Goal: Task Accomplishment & Management: Manage account settings

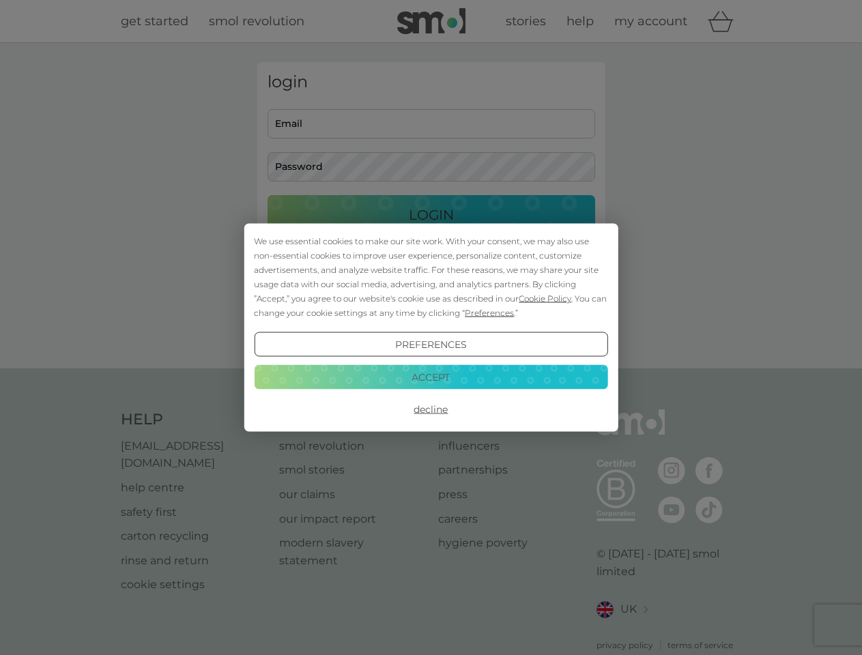
click at [545, 298] on span "Cookie Policy" at bounding box center [545, 298] width 53 height 10
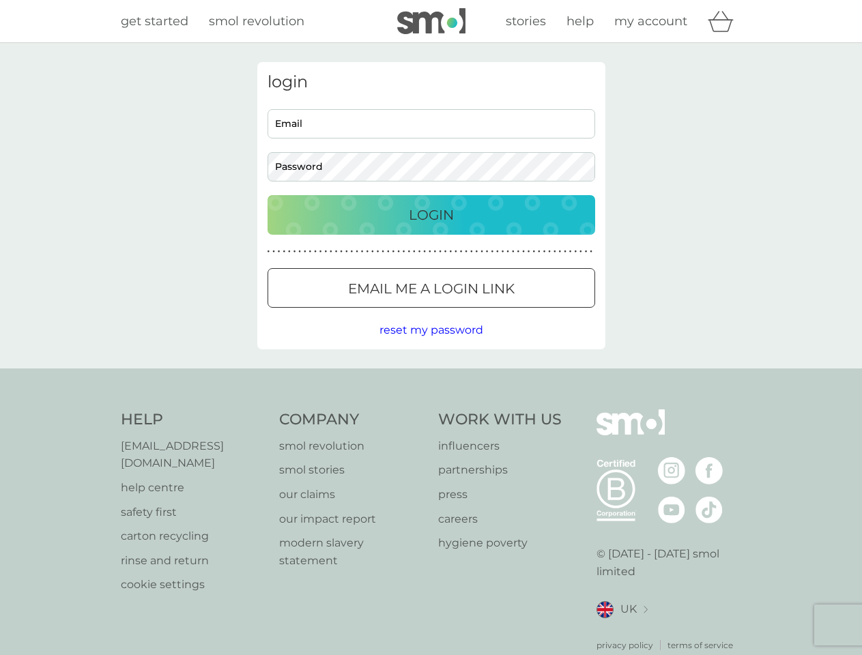
click at [488, 313] on div "login Email Password Login ● ● ● ● ● ● ● ● ● ● ● ● ● ● ● ● ● ● ● ● ● ● ● ● ● ● …" at bounding box center [431, 205] width 348 height 287
click at [431, 345] on div "login Email Password Login ● ● ● ● ● ● ● ● ● ● ● ● ● ● ● ● ● ● ● ● ● ● ● ● ● ● …" at bounding box center [431, 205] width 348 height 287
click at [431, 409] on div "Help [EMAIL_ADDRESS][DOMAIN_NAME] help centre safety first carton recycling rin…" at bounding box center [431, 530] width 621 height 242
click at [431, 377] on div "Help [EMAIL_ADDRESS][DOMAIN_NAME] help centre safety first carton recycling rin…" at bounding box center [431, 530] width 862 height 324
